Goal: Task Accomplishment & Management: Use online tool/utility

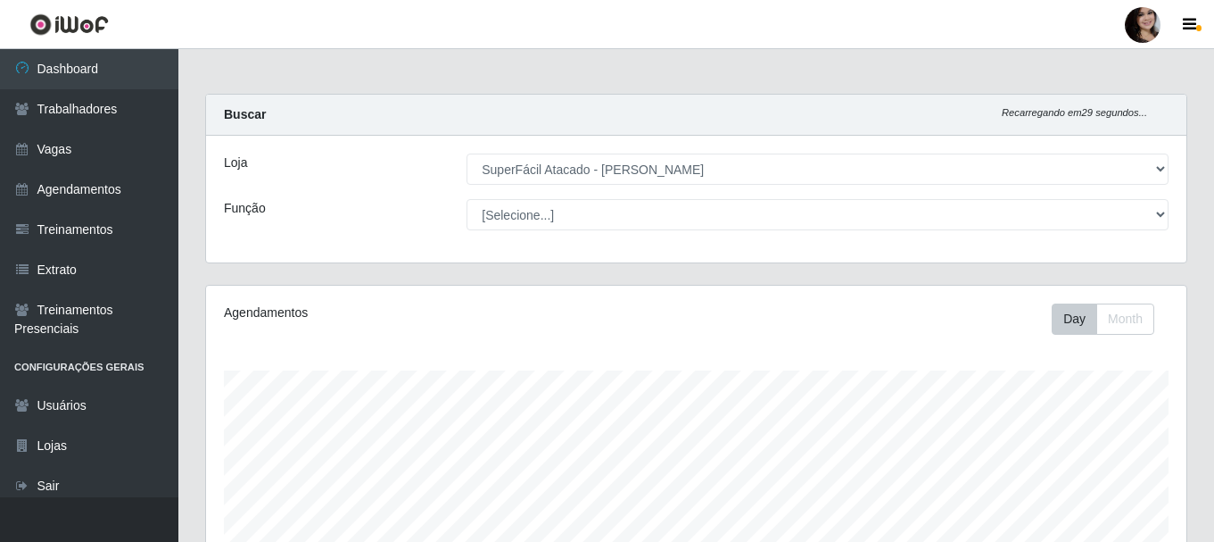
select select "399"
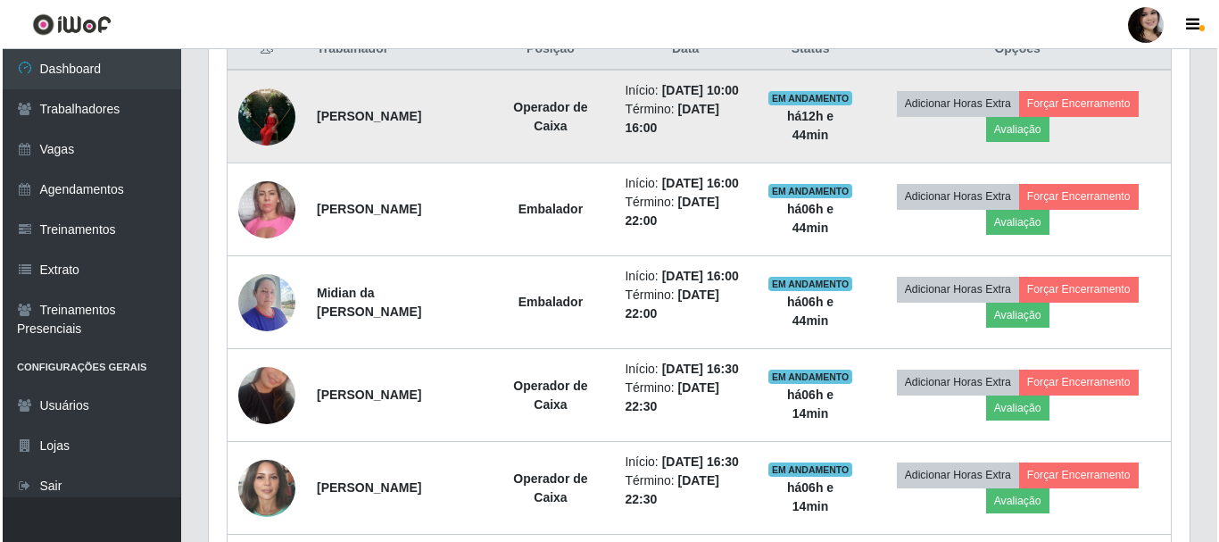
scroll to position [535, 0]
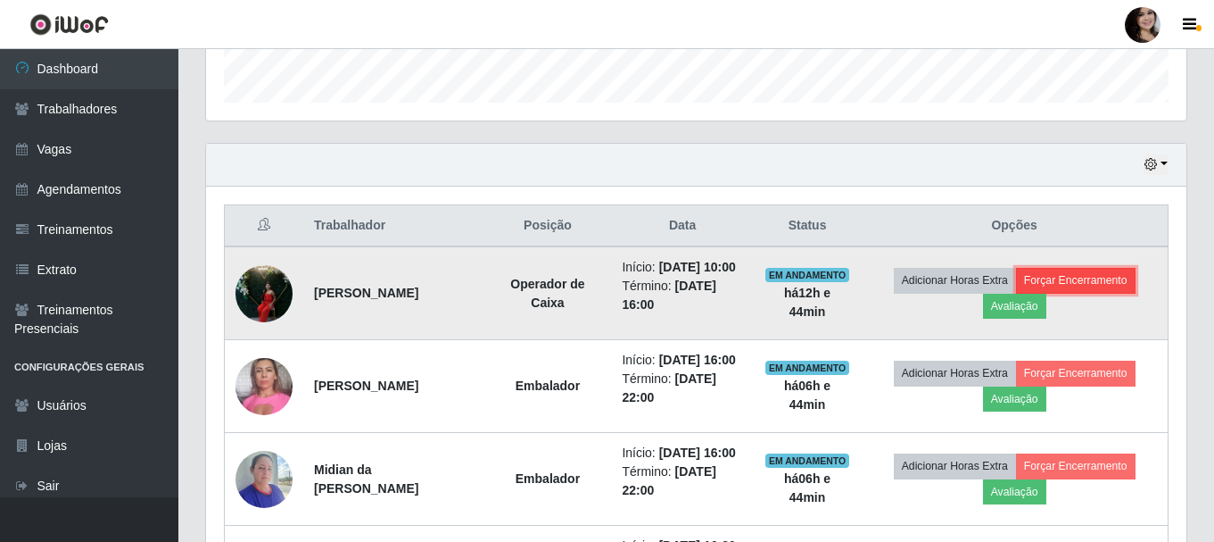
click at [1128, 293] on button "Forçar Encerramento" at bounding box center [1076, 280] width 120 height 25
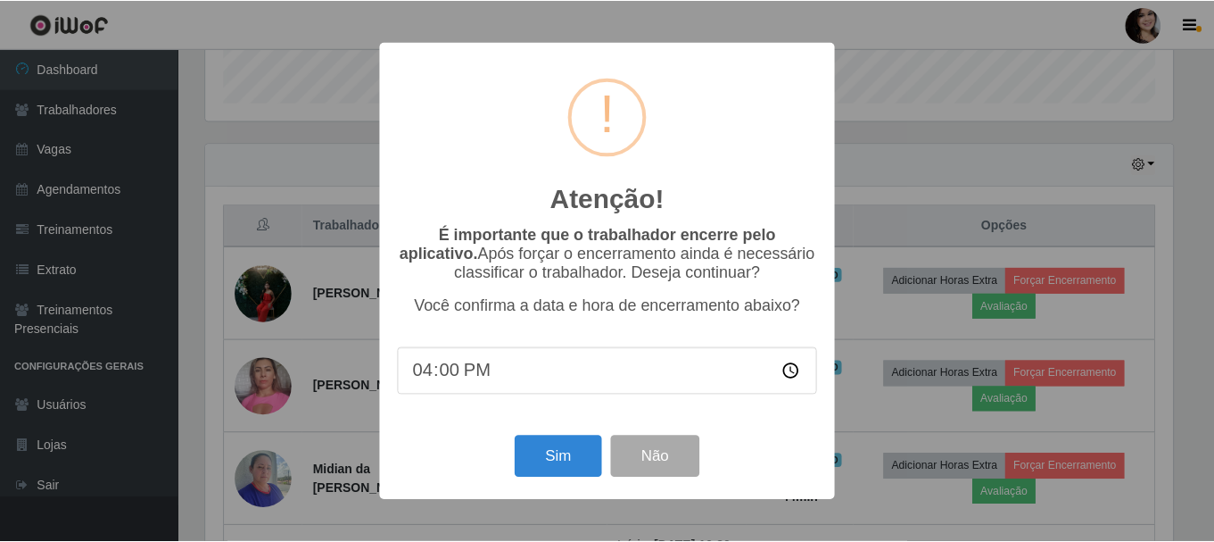
scroll to position [370, 972]
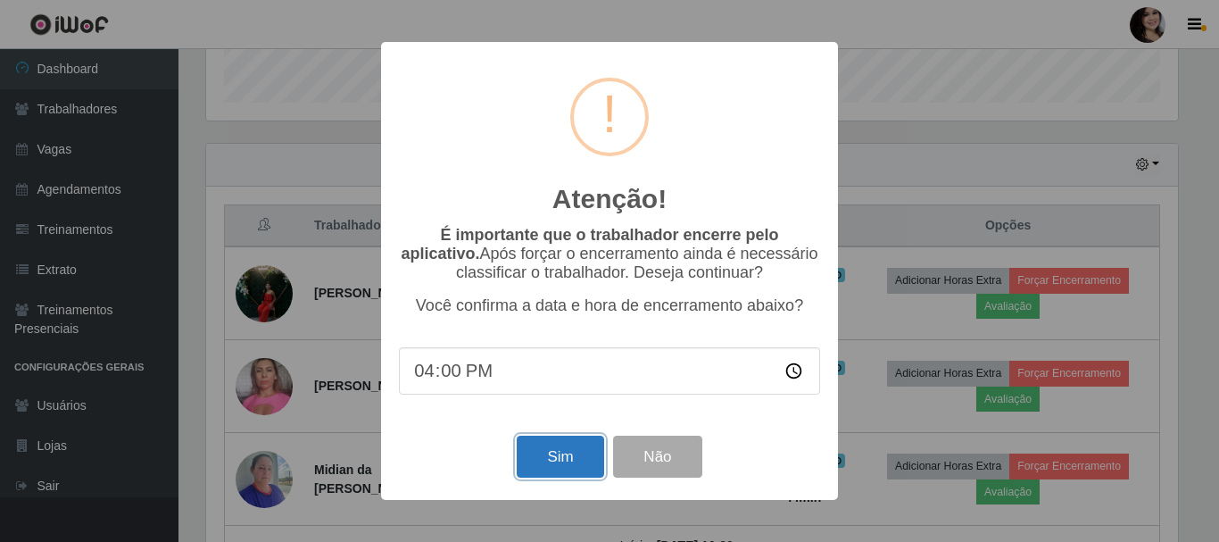
click at [555, 465] on button "Sim" at bounding box center [560, 456] width 87 height 42
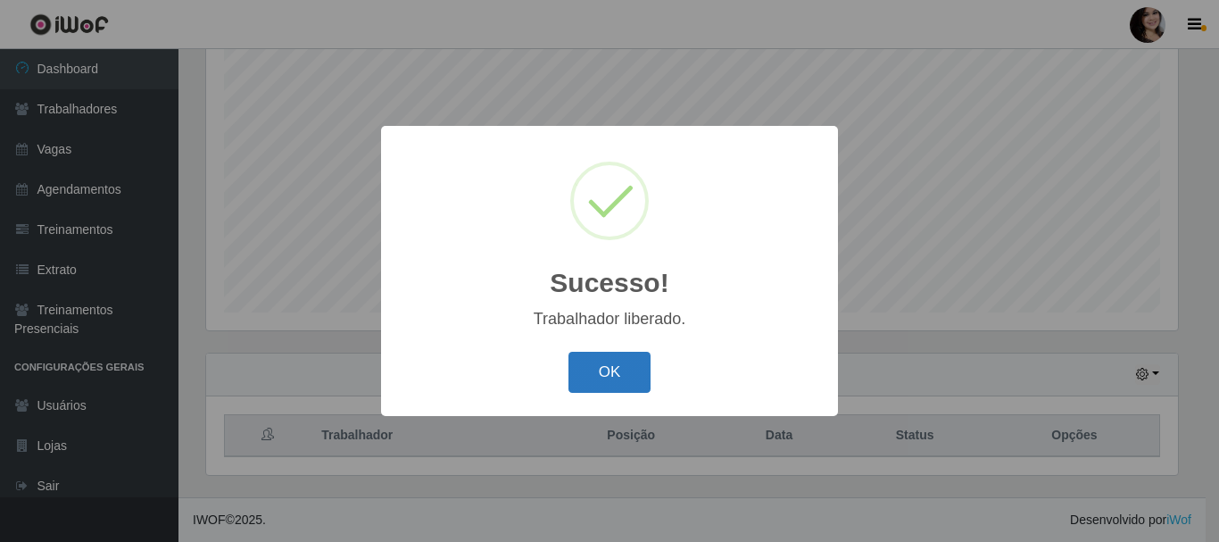
click at [630, 366] on button "OK" at bounding box center [609, 373] width 83 height 42
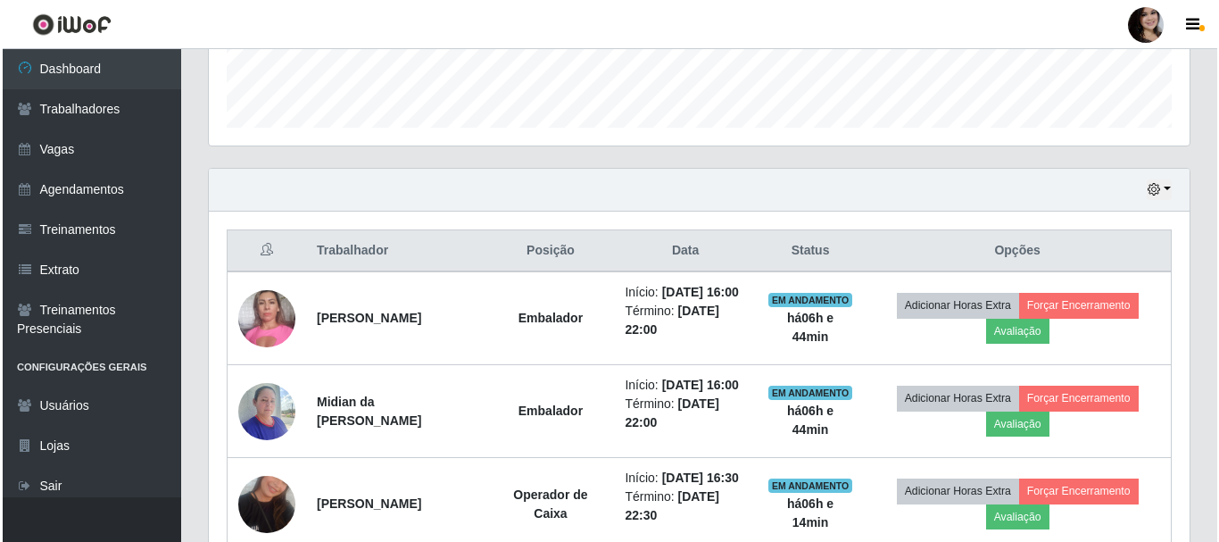
scroll to position [683, 0]
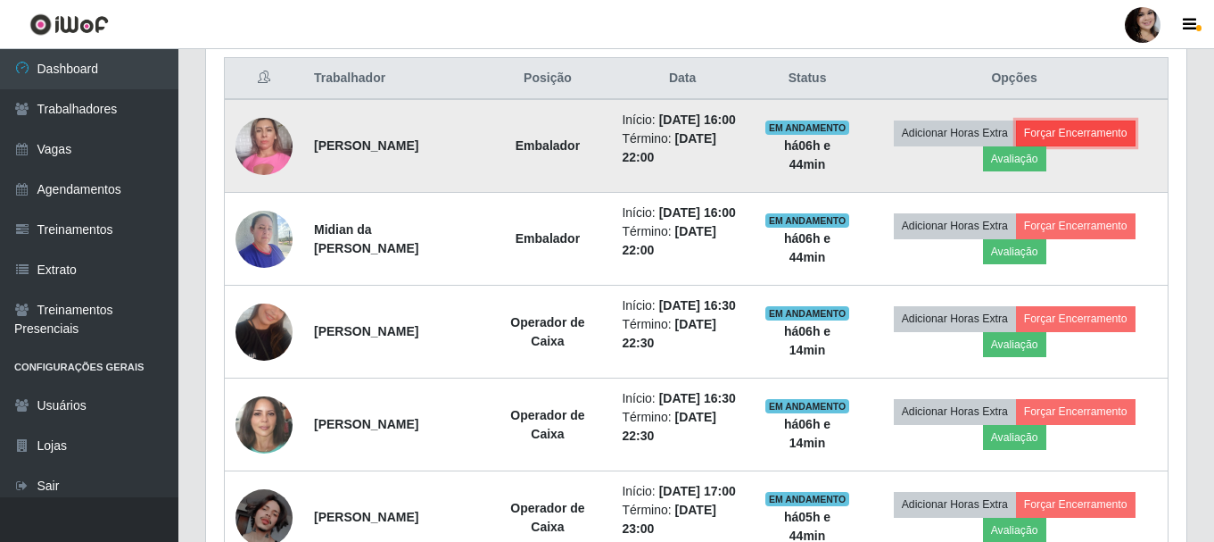
click at [1120, 141] on button "Forçar Encerramento" at bounding box center [1076, 132] width 120 height 25
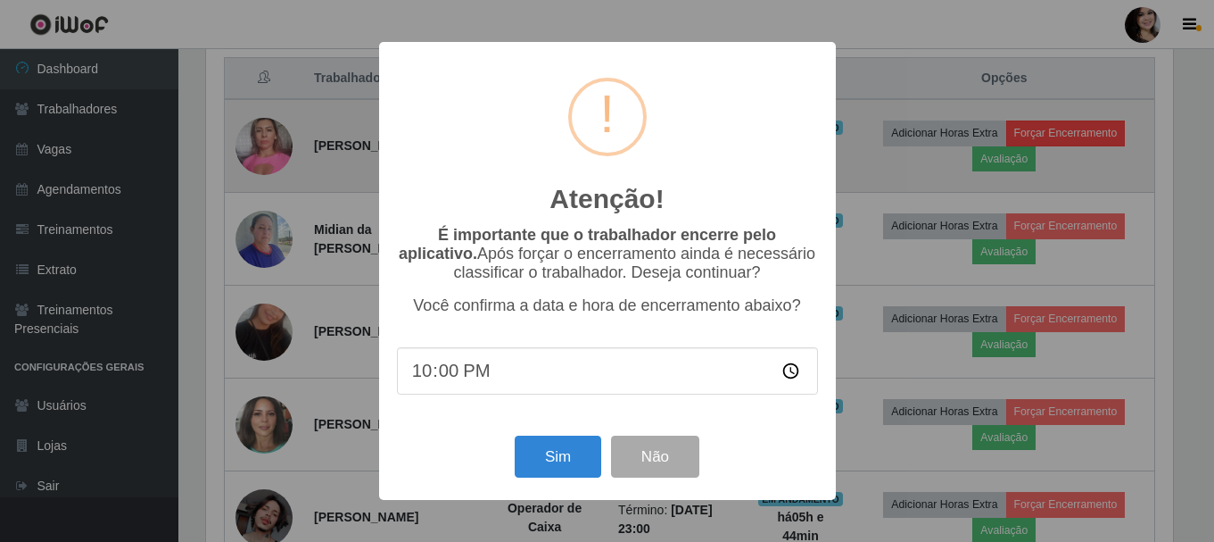
scroll to position [370, 972]
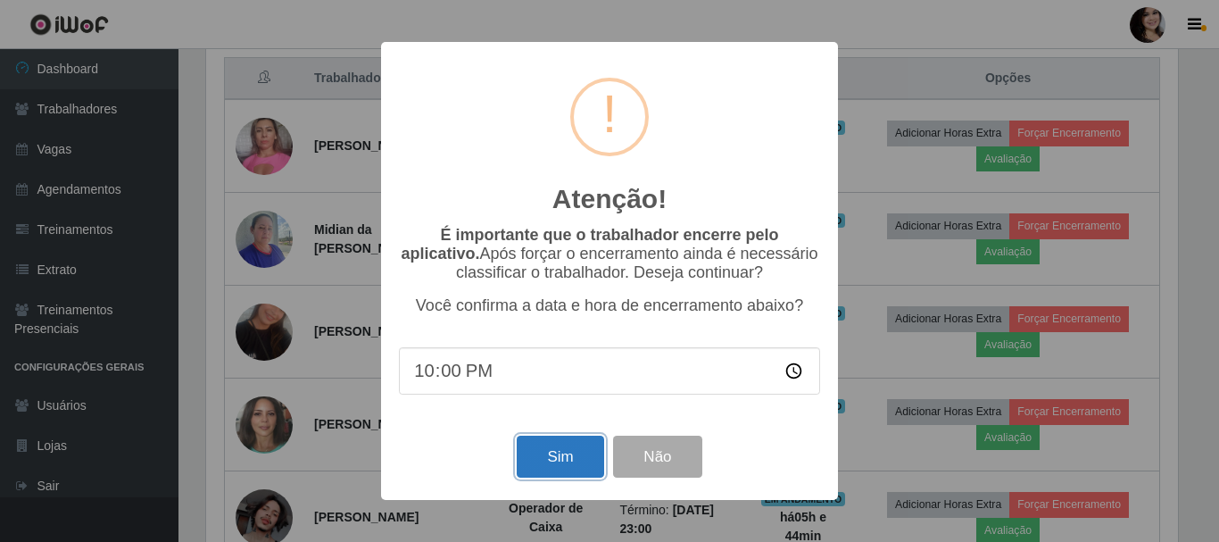
click at [559, 465] on button "Sim" at bounding box center [560, 456] width 87 height 42
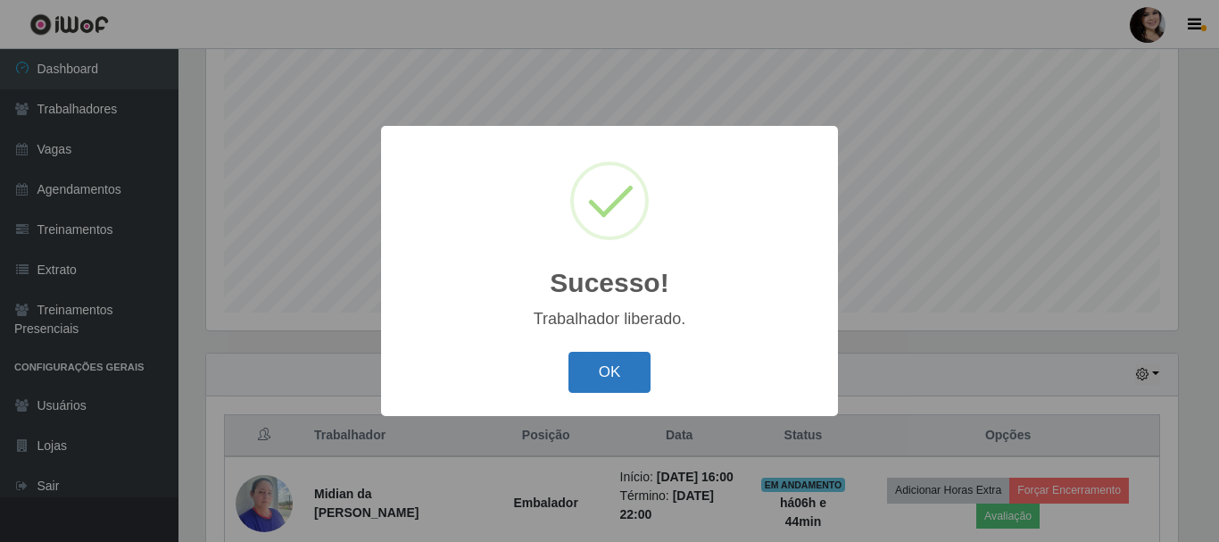
click at [628, 371] on button "OK" at bounding box center [609, 373] width 83 height 42
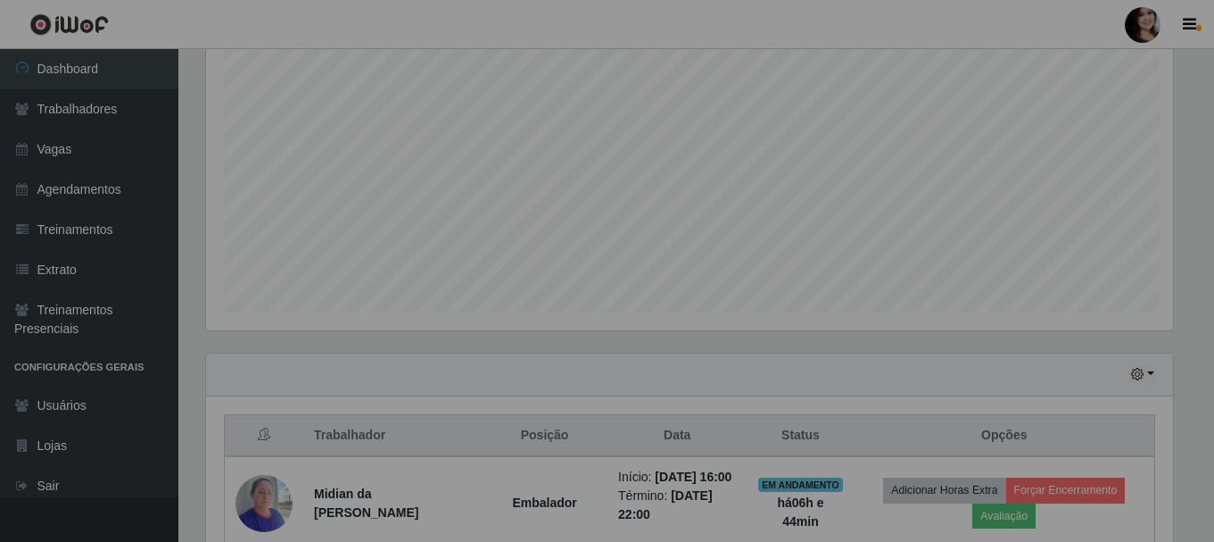
scroll to position [370, 981]
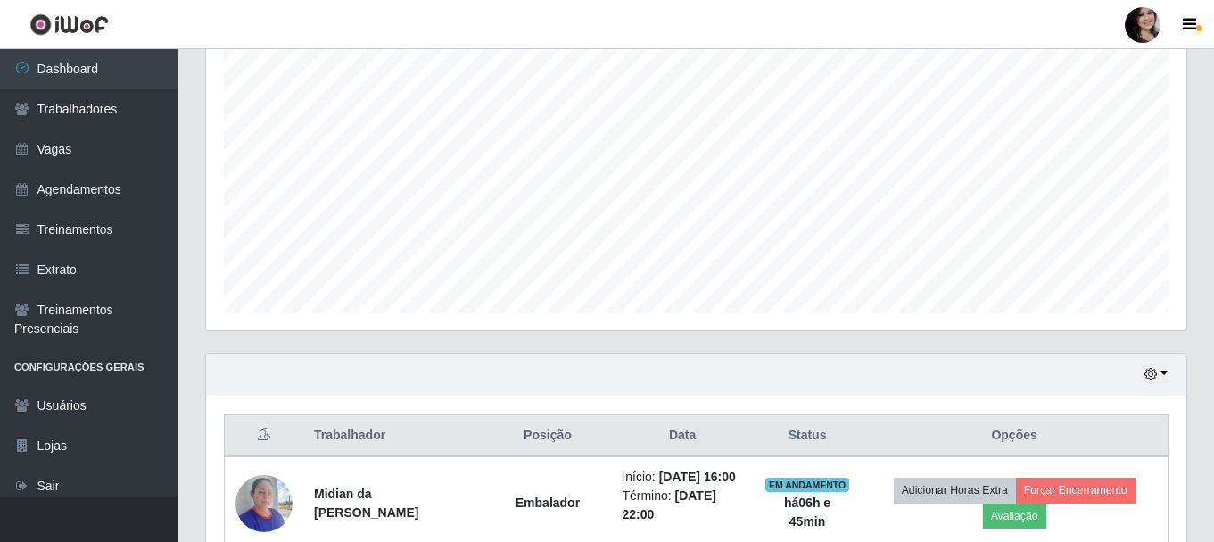
click at [957, 57] on div "Perfil Alterar Senha Sair Dashboard Trabalhadores Vagas Agendamentos Treinament…" at bounding box center [607, 339] width 1214 height 1331
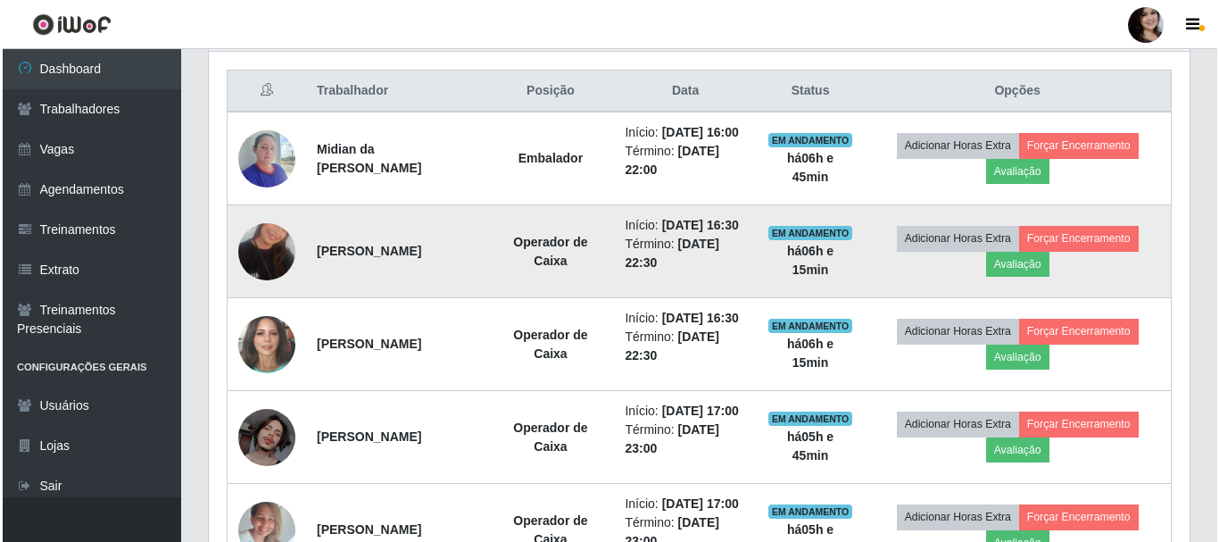
scroll to position [683, 0]
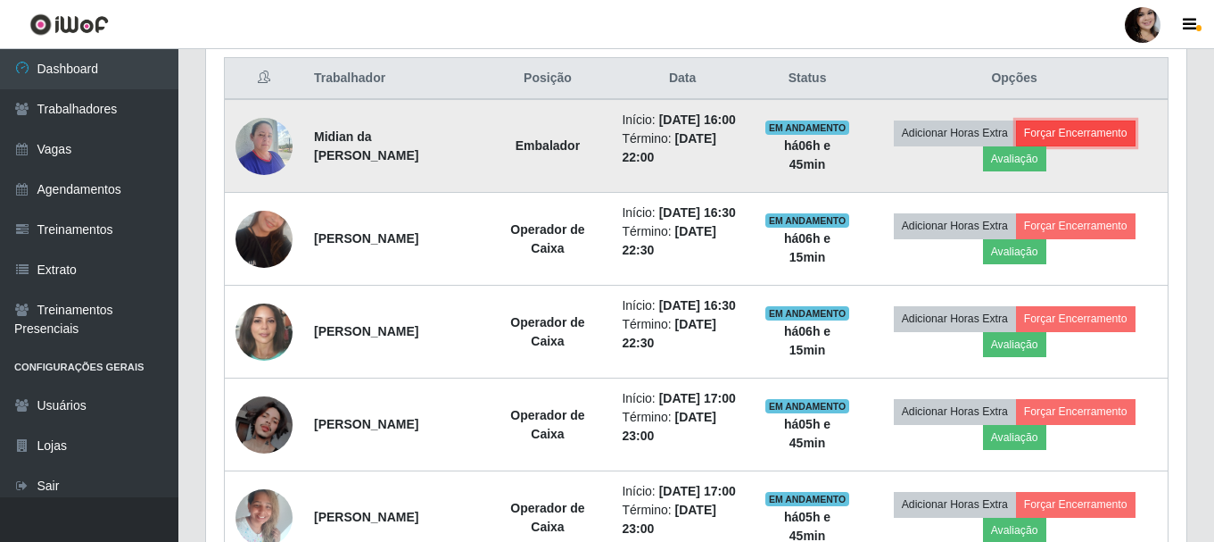
click at [1094, 131] on button "Forçar Encerramento" at bounding box center [1076, 132] width 120 height 25
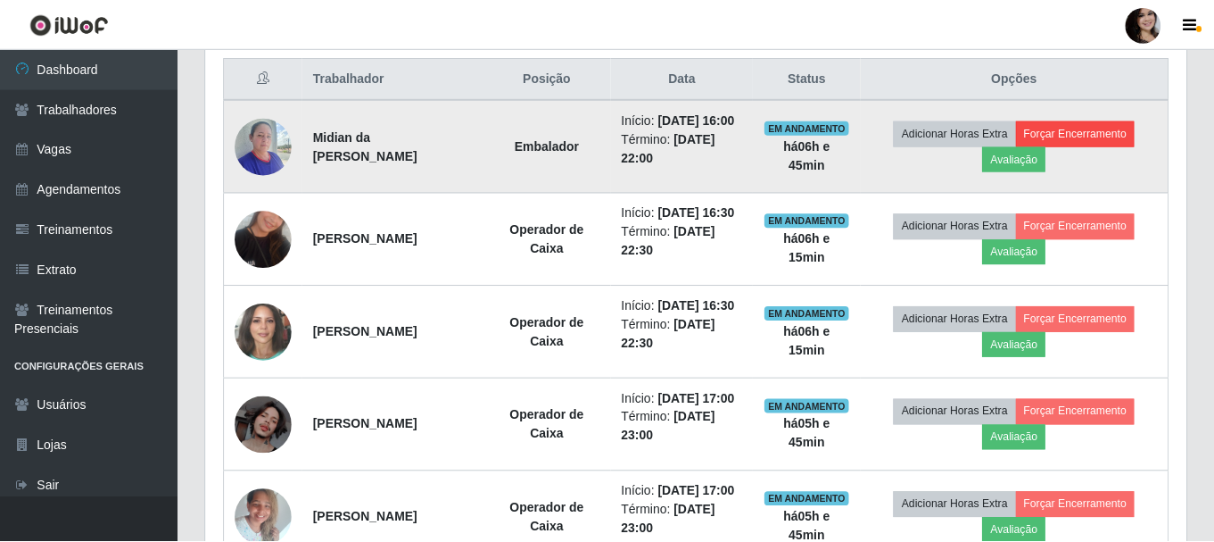
scroll to position [370, 972]
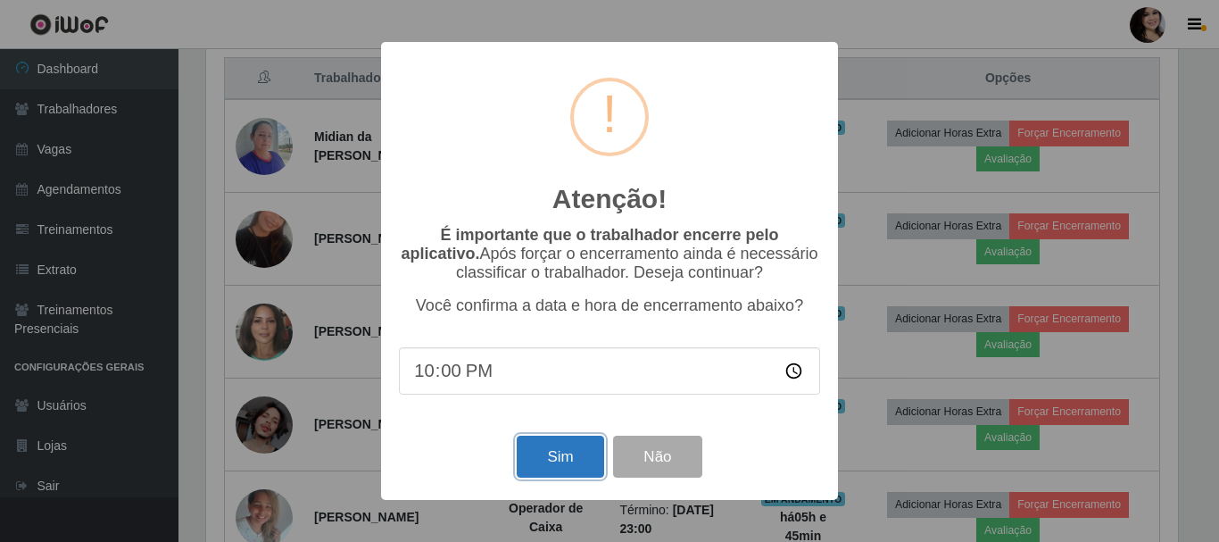
click at [562, 448] on button "Sim" at bounding box center [560, 456] width 87 height 42
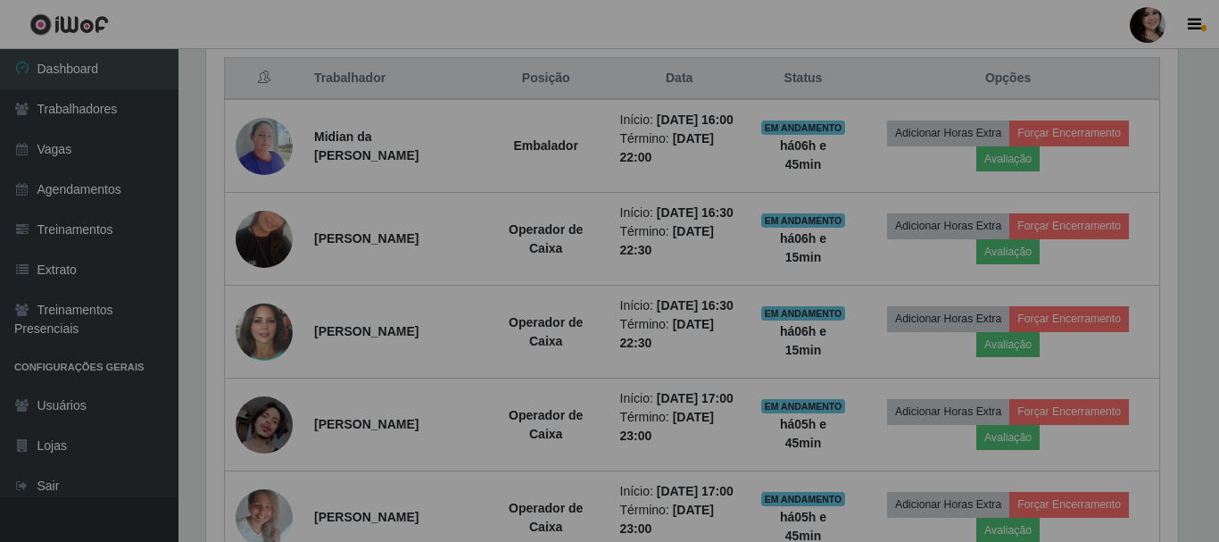
click at [562, 448] on div "Atenção! × É importante que o trabalhador encerre pelo aplicativo. Após forçar …" at bounding box center [609, 271] width 1219 height 542
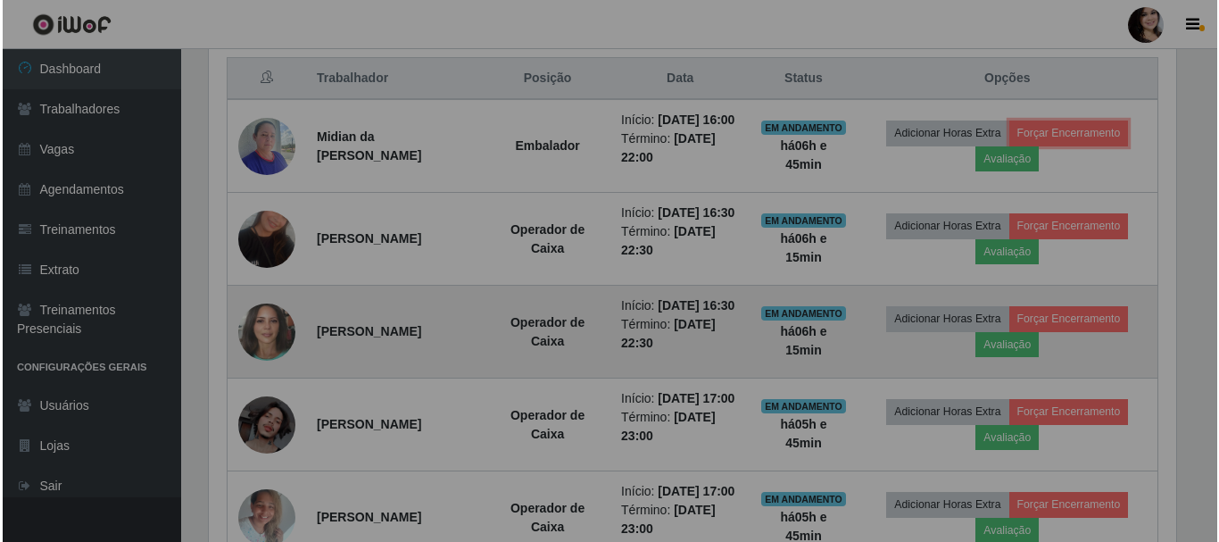
scroll to position [370, 981]
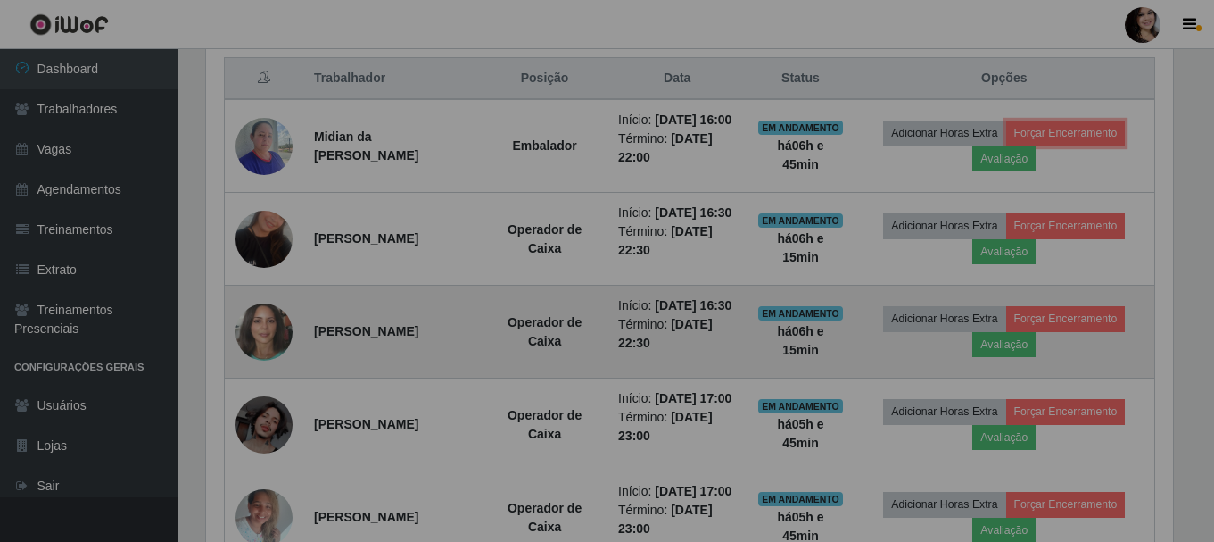
click at [1007, 120] on button "Forçar Encerramento" at bounding box center [1067, 132] width 120 height 25
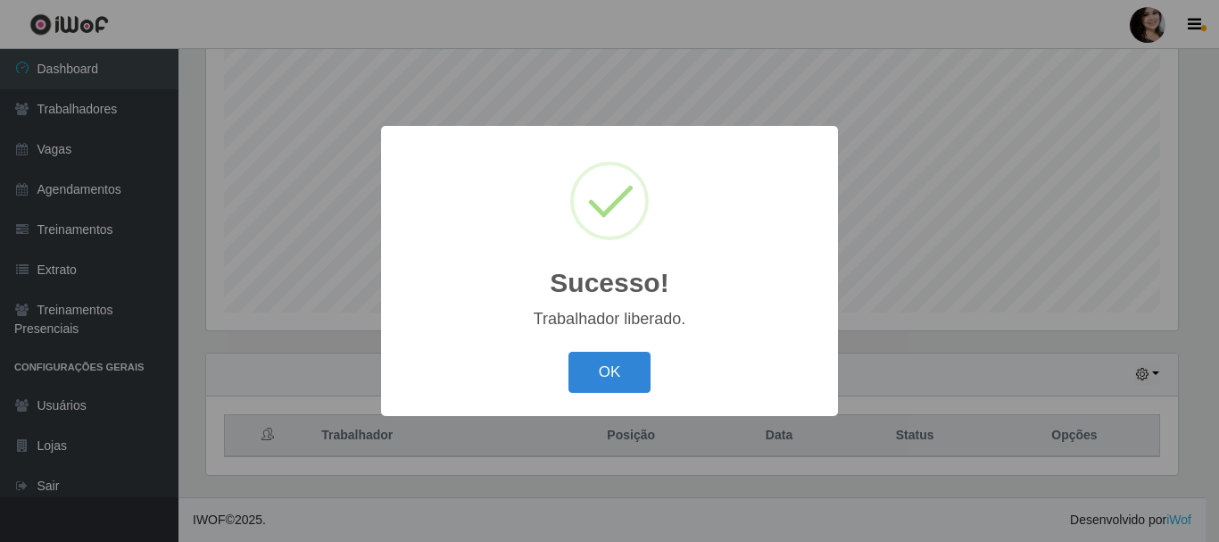
scroll to position [326, 0]
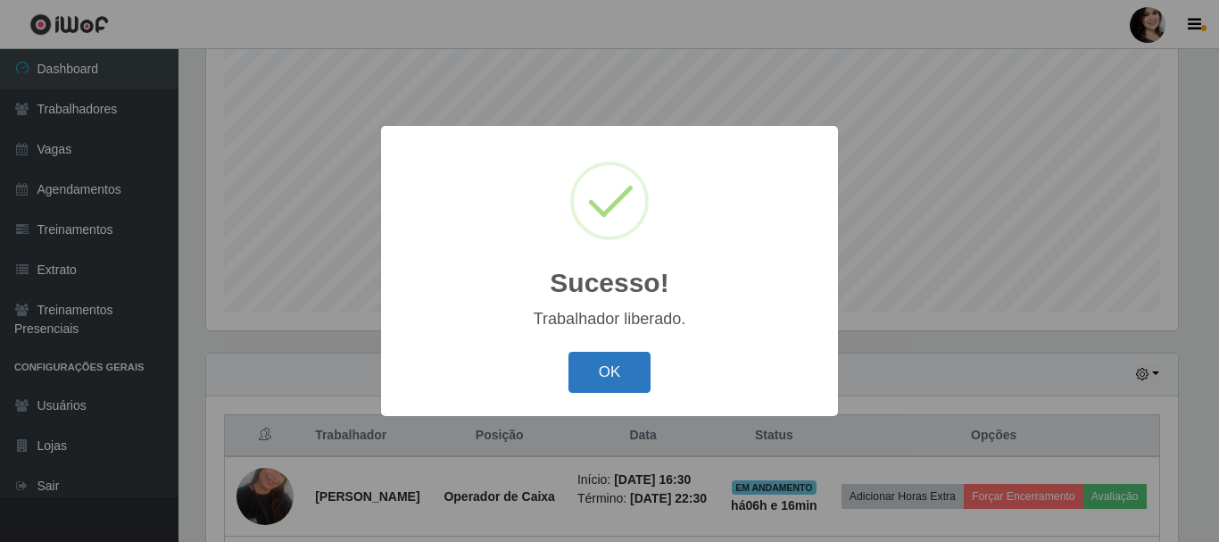
click at [605, 360] on button "OK" at bounding box center [609, 373] width 83 height 42
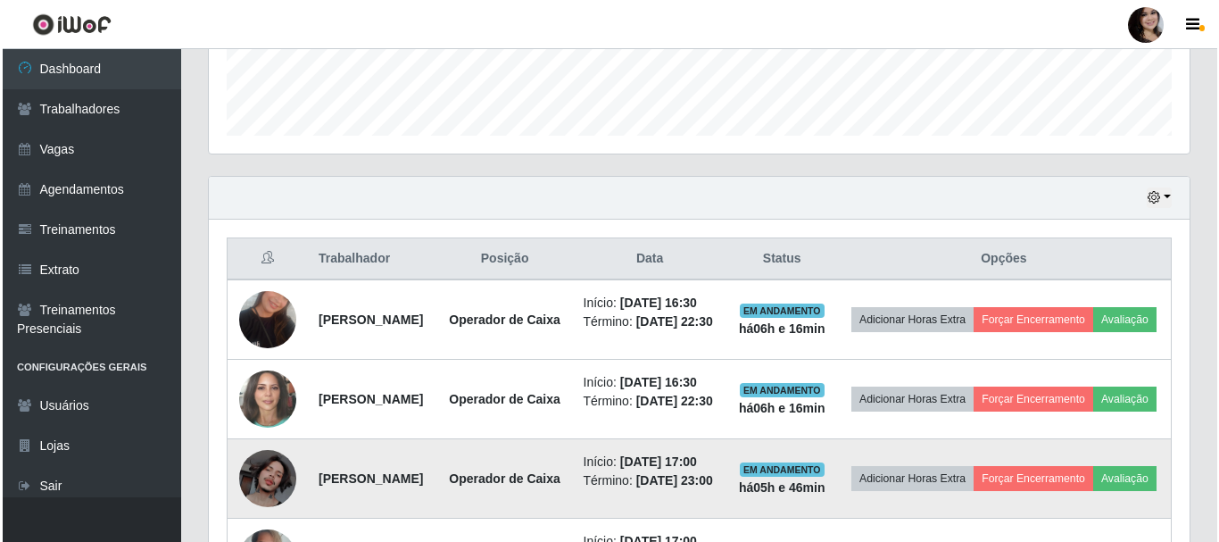
scroll to position [772, 0]
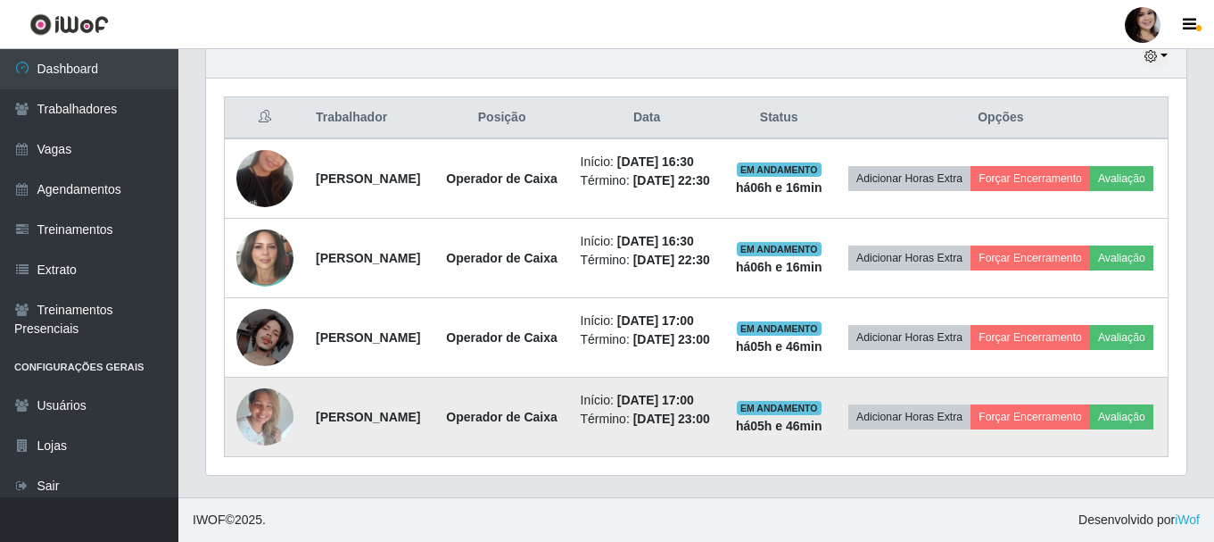
click at [1121, 402] on td "Adicionar Horas Extra Forçar Encerramento Avaliação" at bounding box center [1001, 416] width 335 height 79
click at [1090, 404] on button "Forçar Encerramento" at bounding box center [1031, 416] width 120 height 25
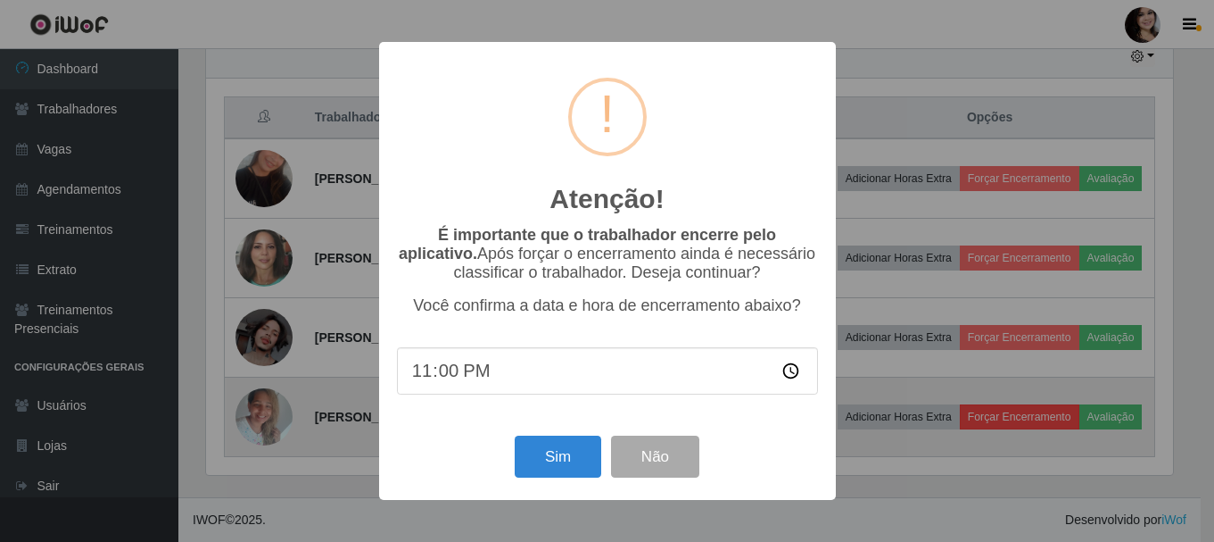
scroll to position [370, 972]
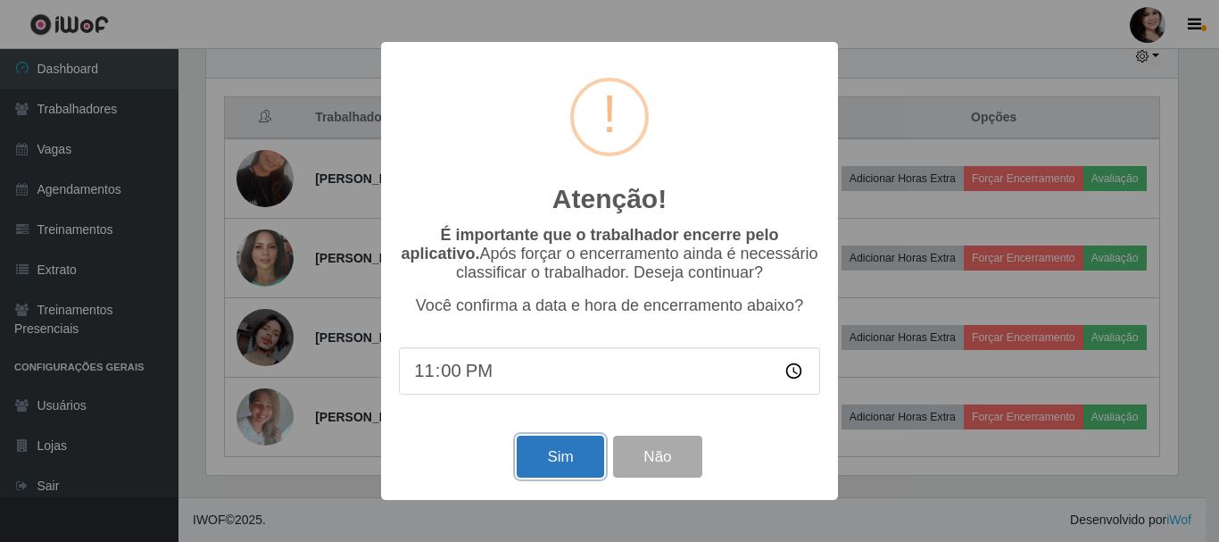
click at [544, 460] on button "Sim" at bounding box center [560, 456] width 87 height 42
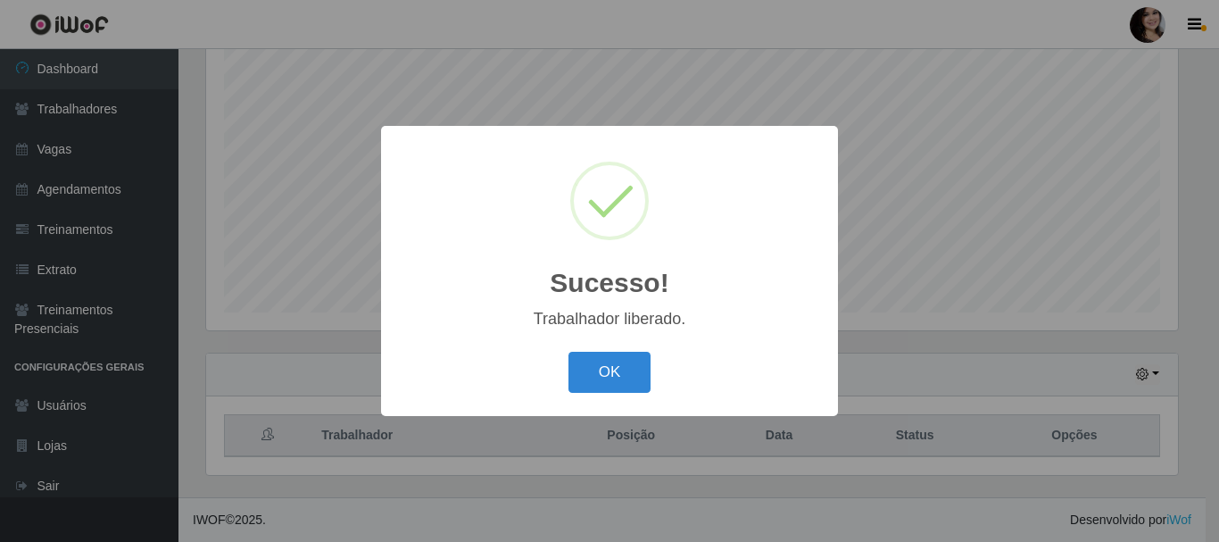
click at [568, 352] on button "OK" at bounding box center [609, 373] width 83 height 42
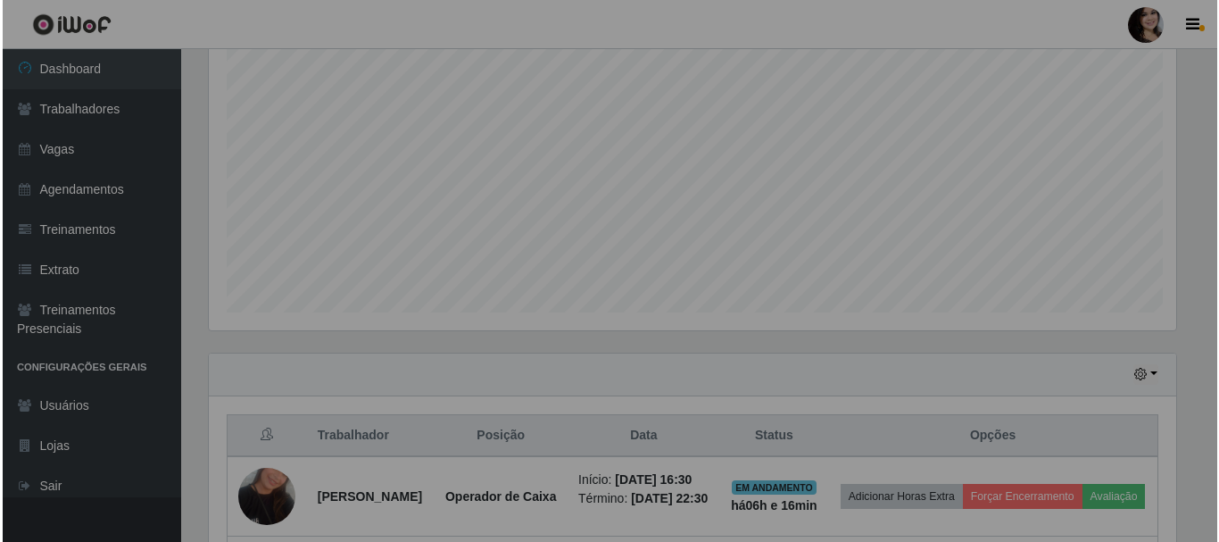
scroll to position [370, 981]
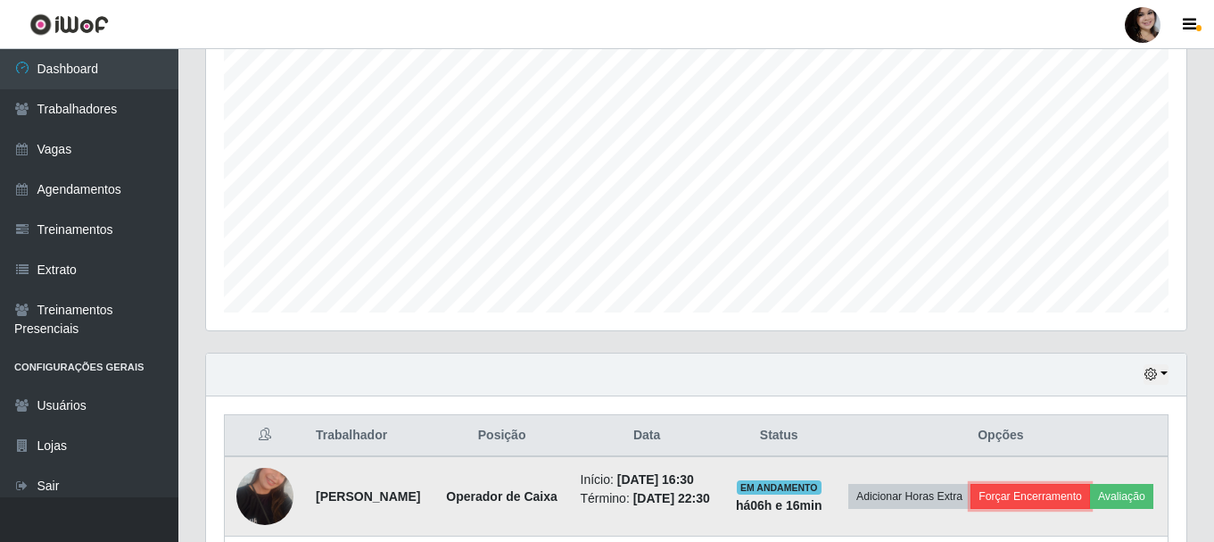
click at [1090, 509] on button "Forçar Encerramento" at bounding box center [1031, 496] width 120 height 25
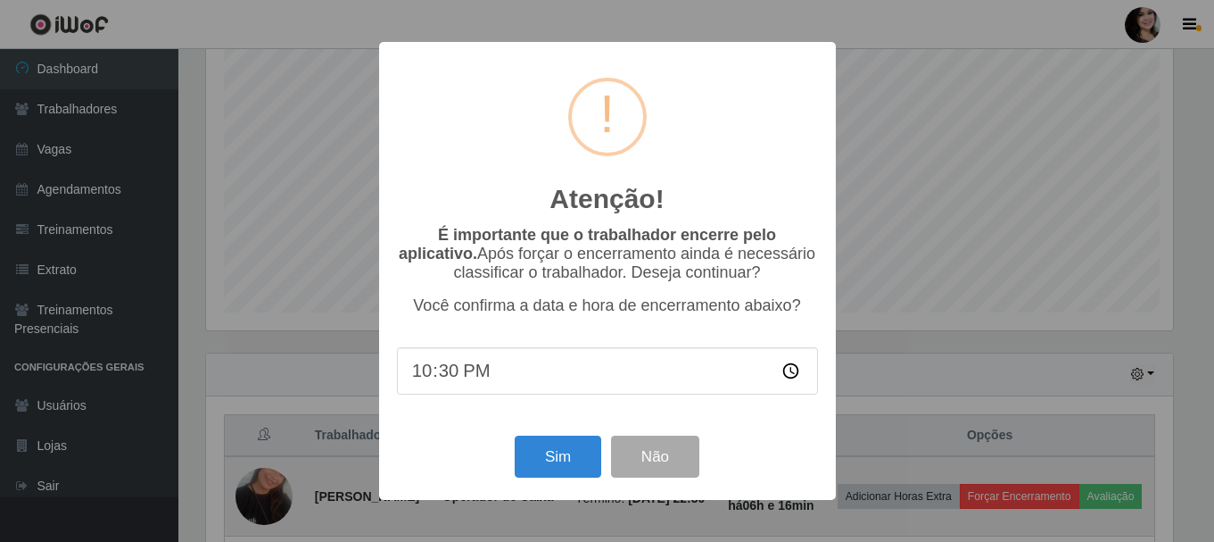
scroll to position [370, 972]
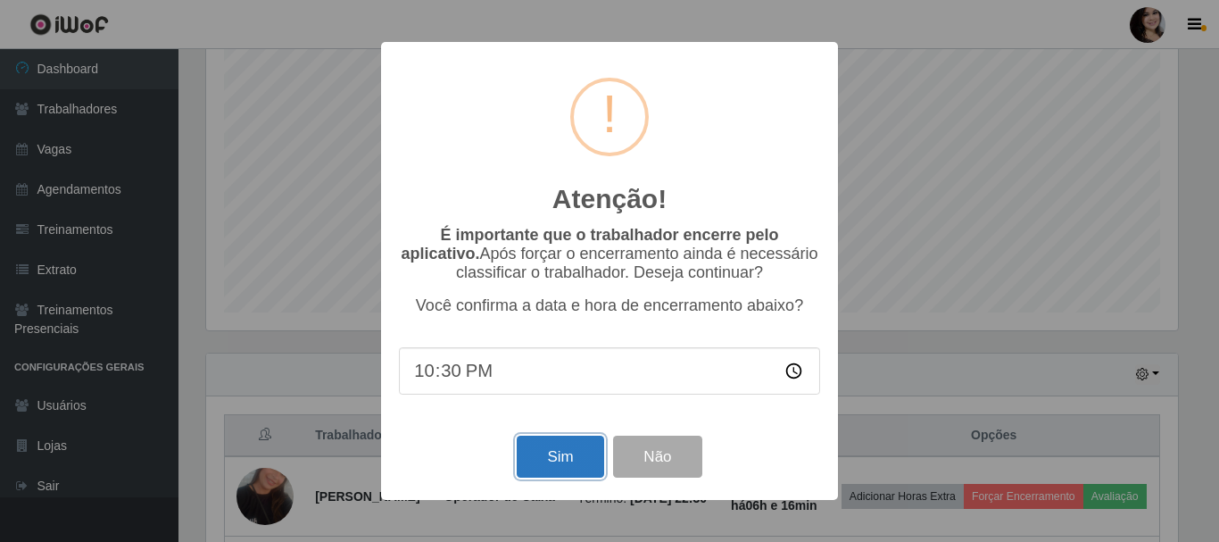
click at [580, 457] on button "Sim" at bounding box center [560, 456] width 87 height 42
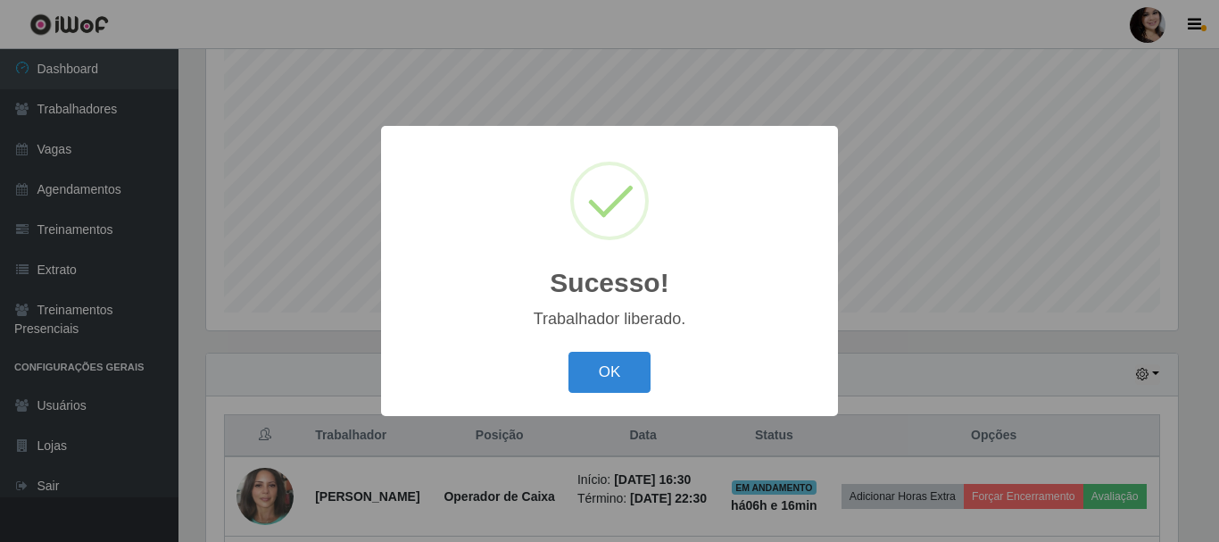
click at [568, 352] on button "OK" at bounding box center [609, 373] width 83 height 42
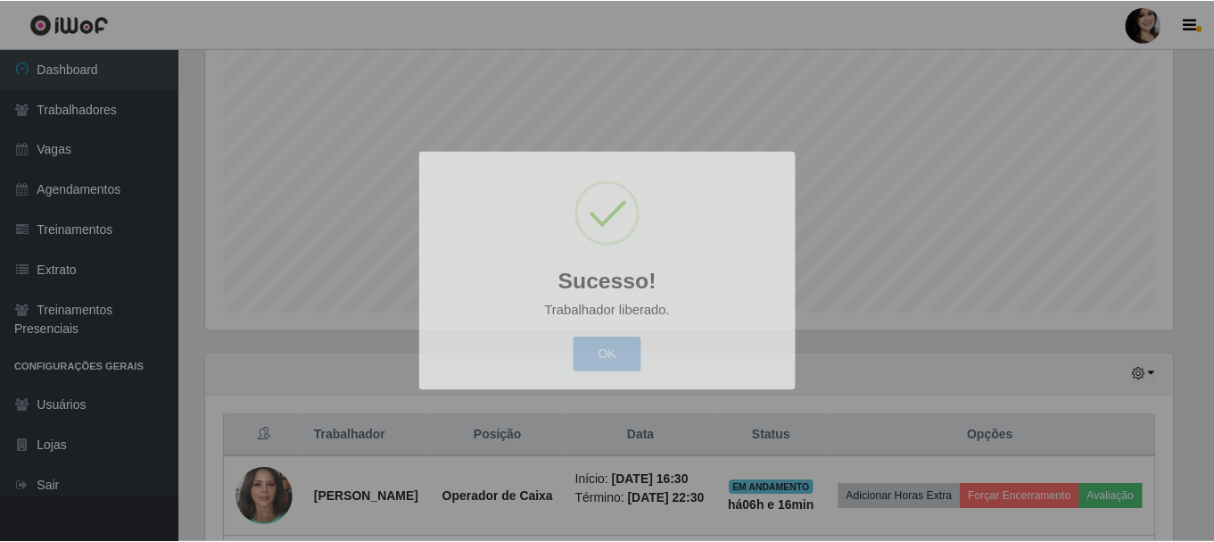
scroll to position [0, 0]
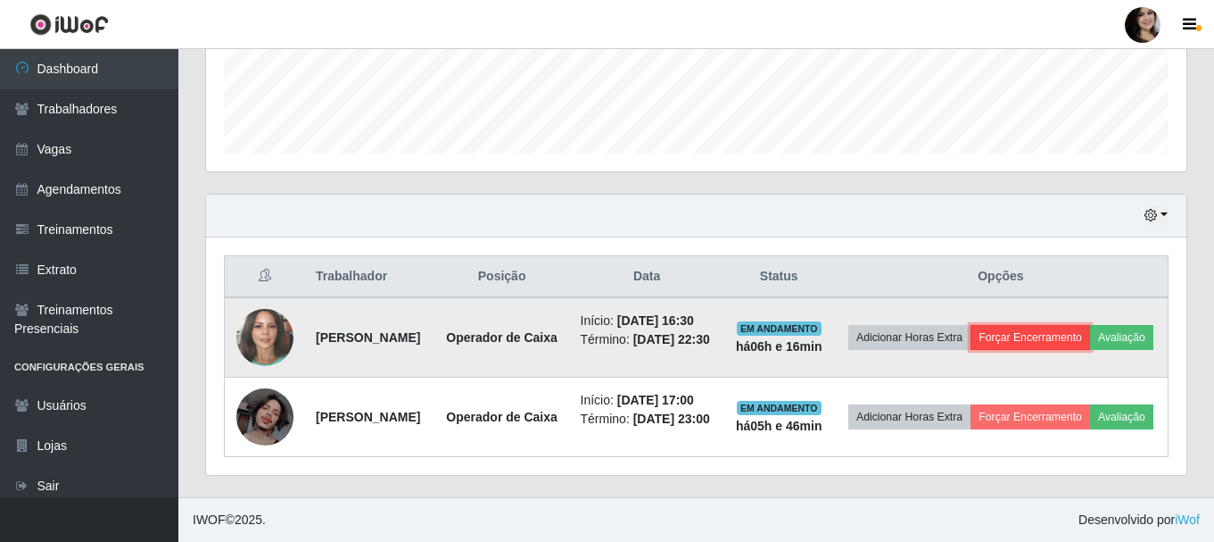
click at [1085, 325] on button "Forçar Encerramento" at bounding box center [1031, 337] width 120 height 25
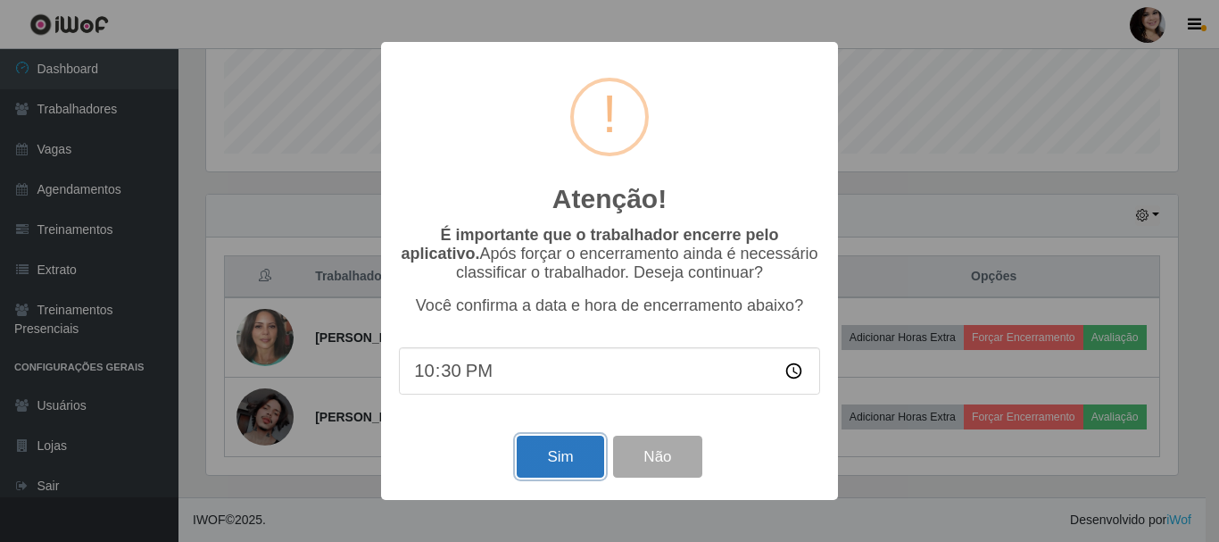
click at [551, 467] on button "Sim" at bounding box center [560, 456] width 87 height 42
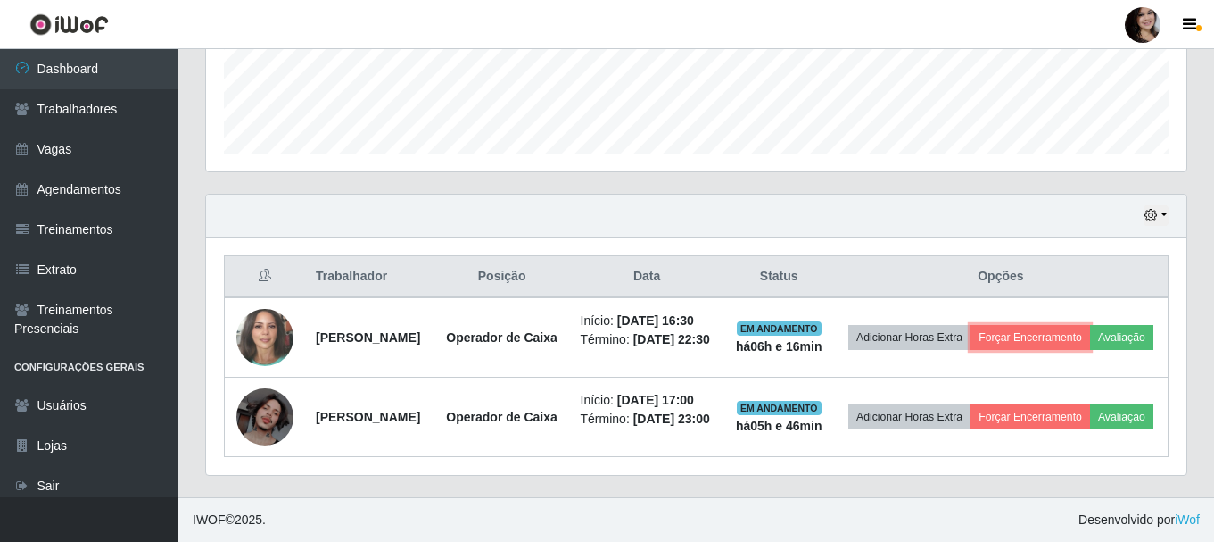
click at [971, 325] on button "Forçar Encerramento" at bounding box center [1031, 337] width 120 height 25
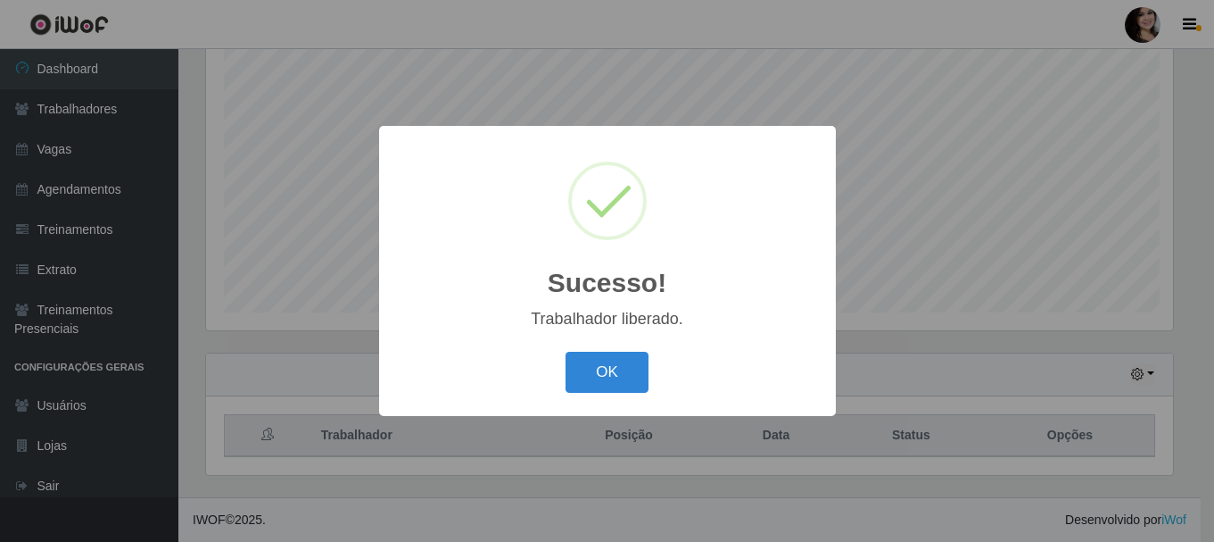
click at [566, 352] on button "OK" at bounding box center [607, 373] width 83 height 42
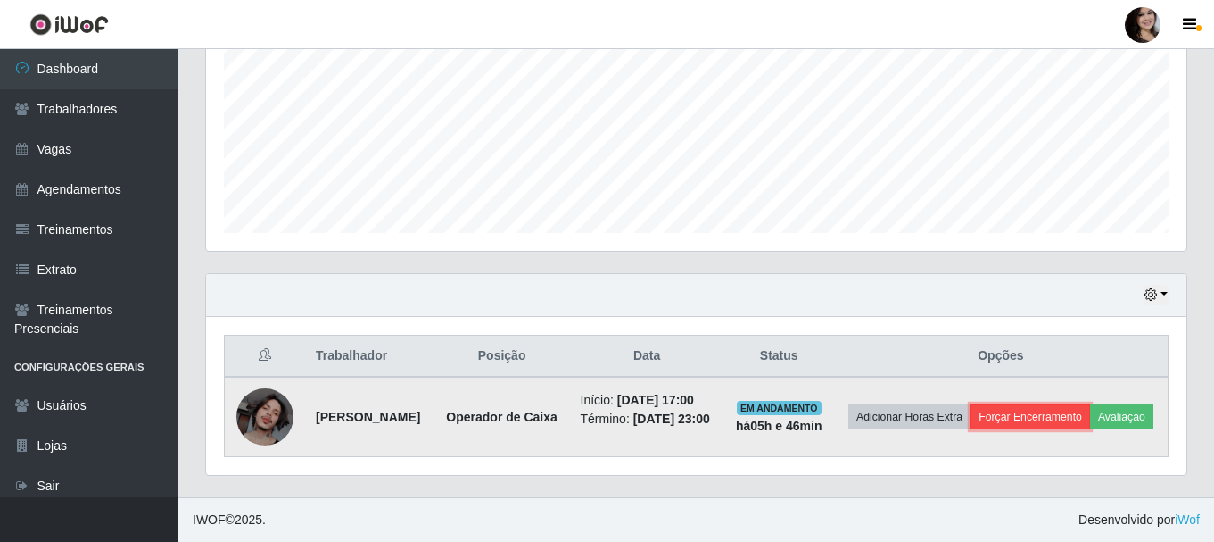
click at [1057, 404] on button "Forçar Encerramento" at bounding box center [1031, 416] width 120 height 25
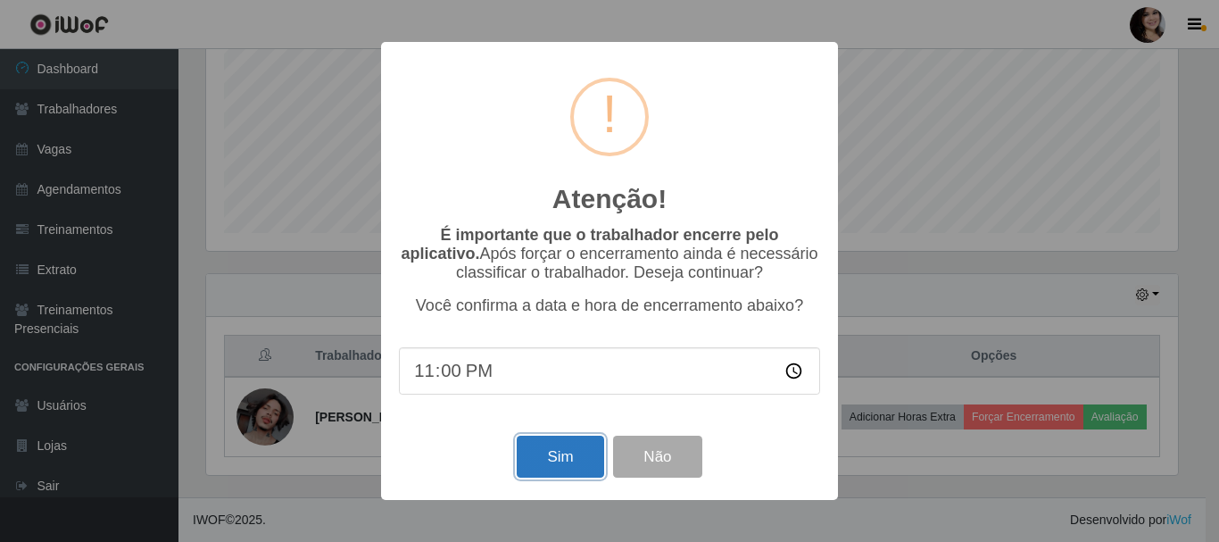
click at [593, 468] on button "Sim" at bounding box center [560, 456] width 87 height 42
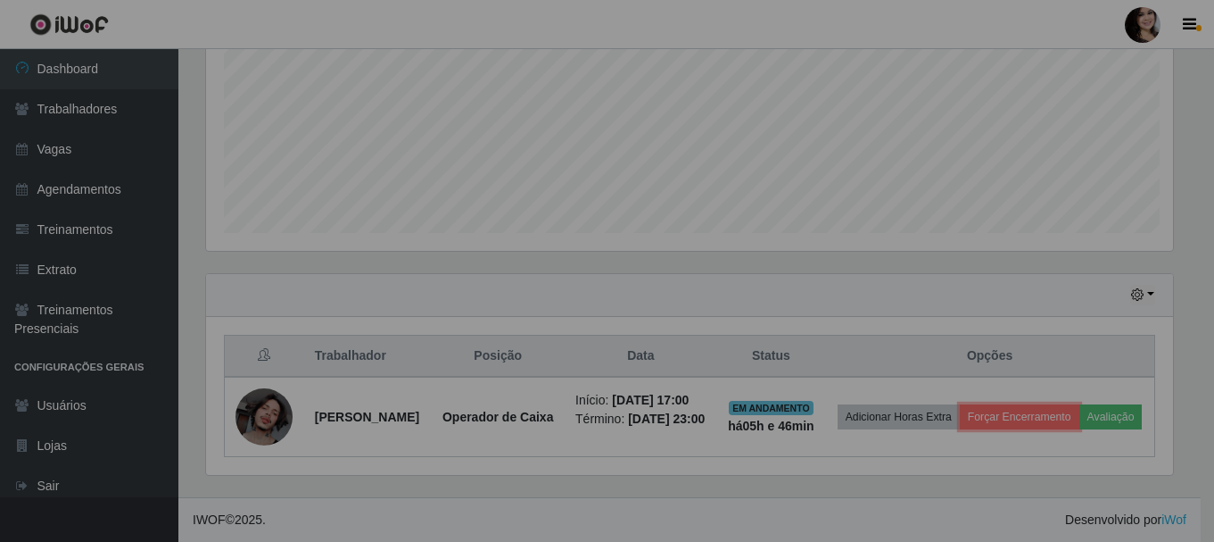
click button "Forçar Encerramento" at bounding box center [1020, 416] width 120 height 25
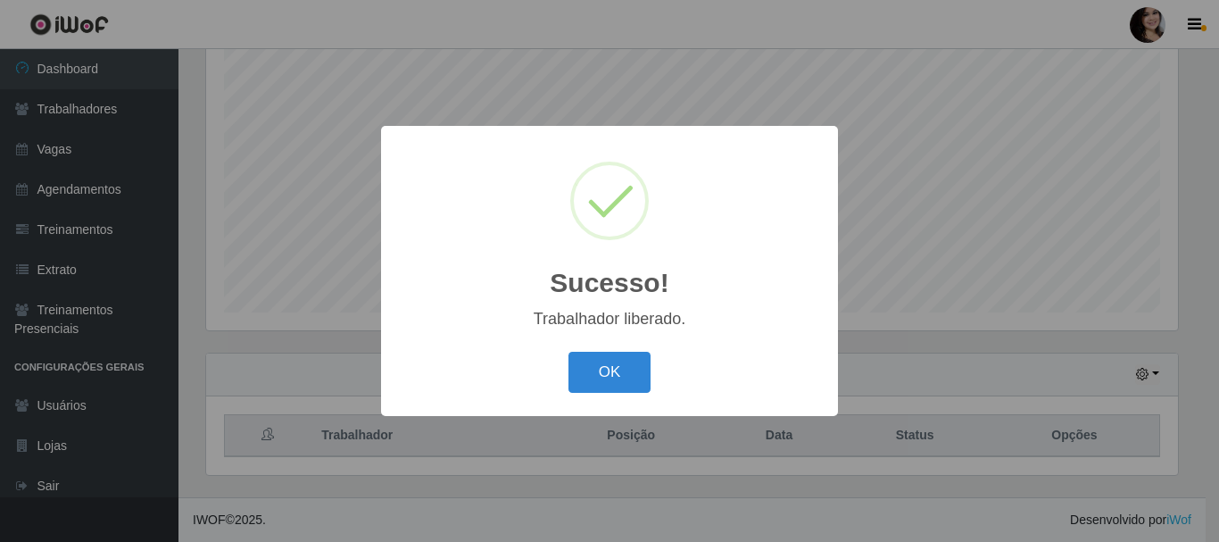
click at [568, 352] on button "OK" at bounding box center [609, 373] width 83 height 42
